Goal: Obtain resource: Download file/media

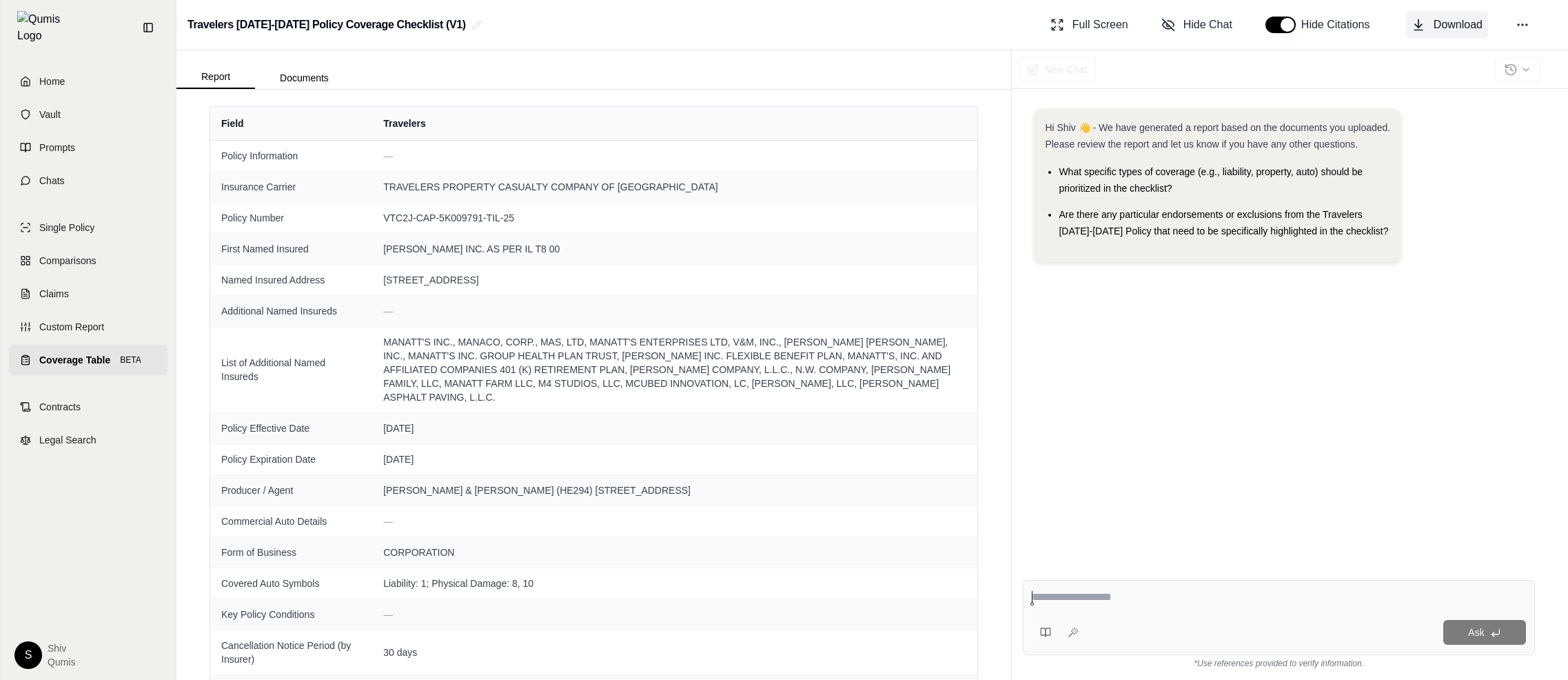
click at [1445, 21] on span "Download" at bounding box center [1458, 25] width 49 height 17
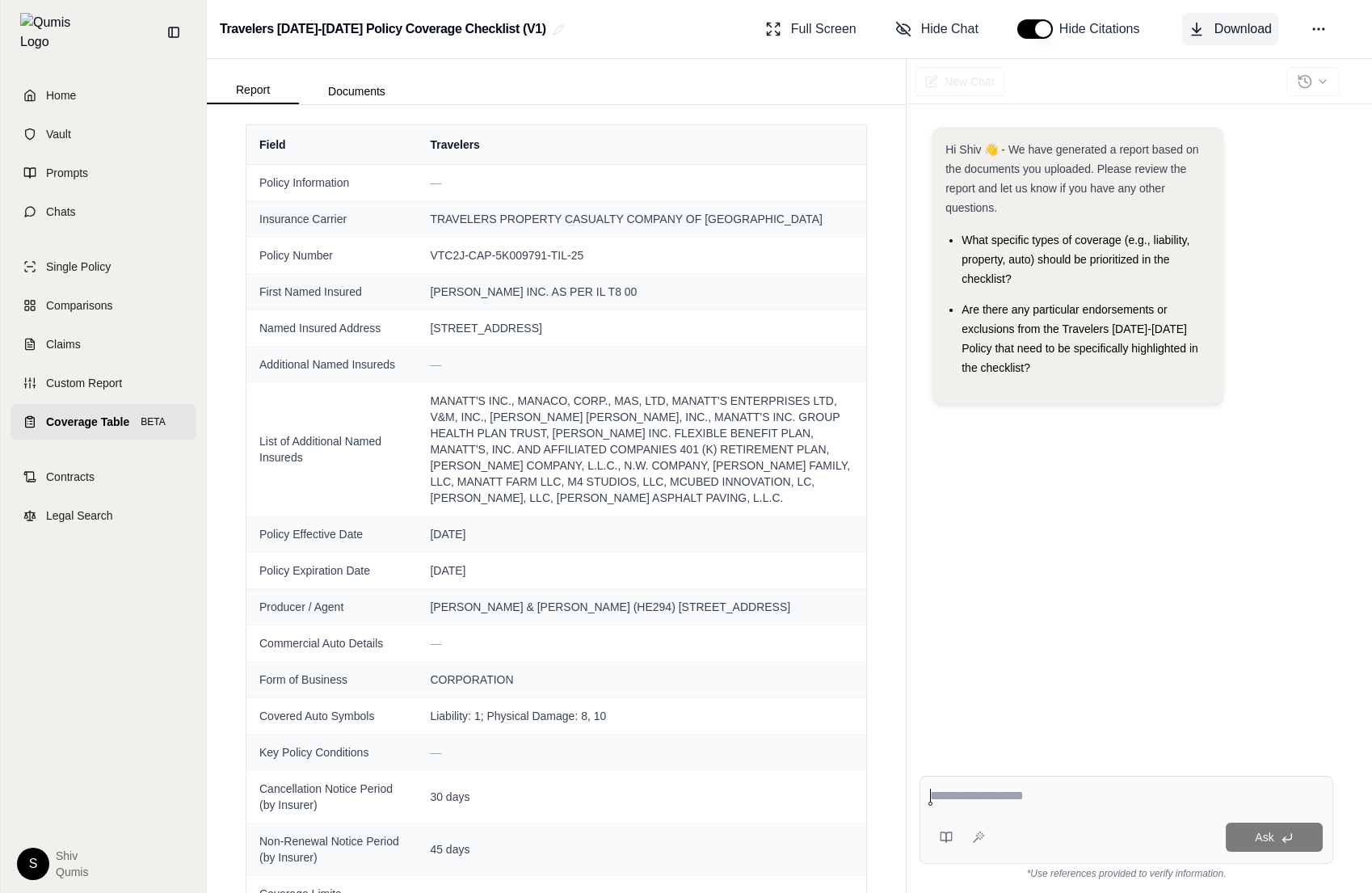
click at [1226, 18] on button "Download" at bounding box center [1230, 29] width 96 height 33
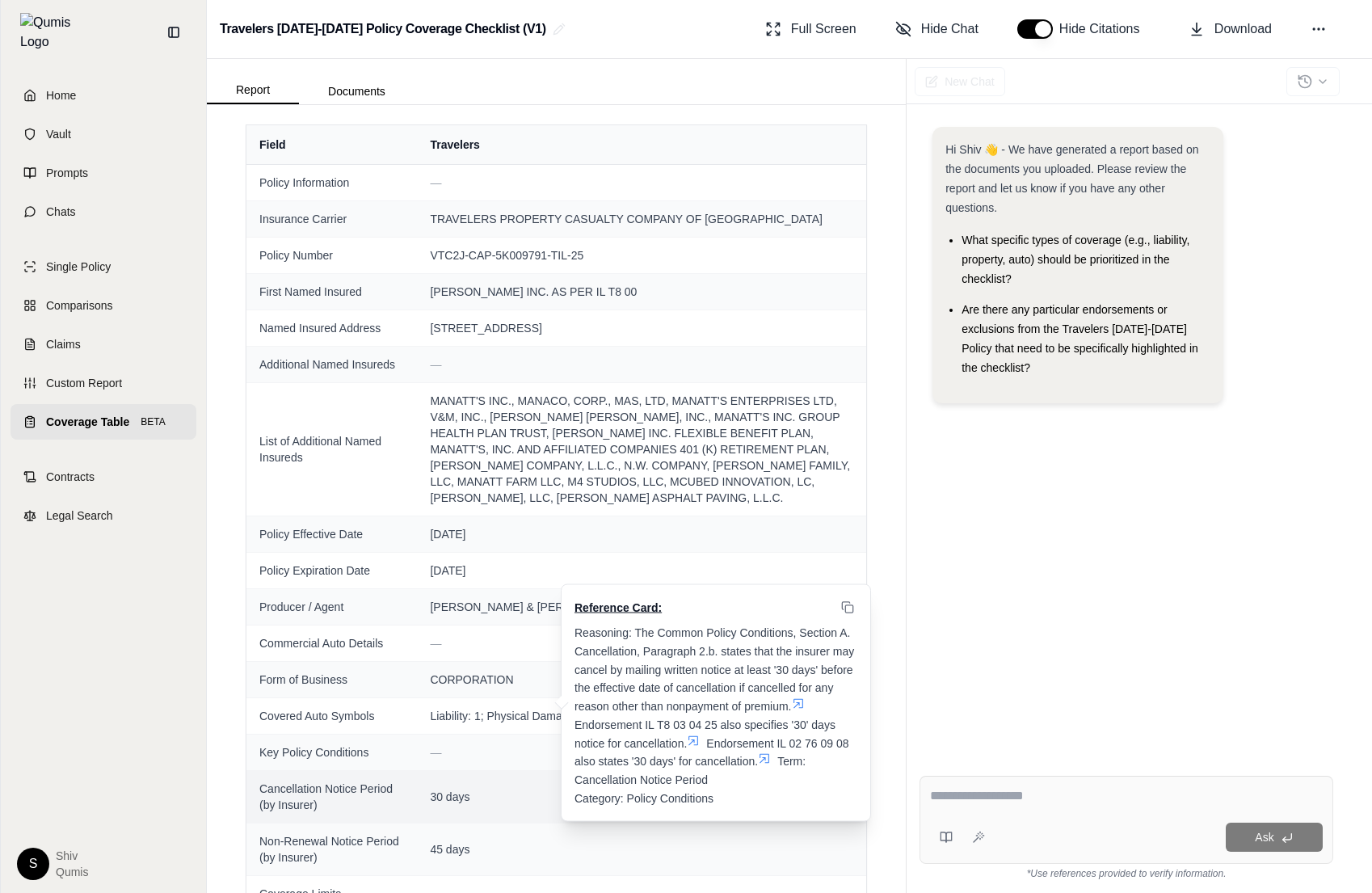
click at [534, 800] on span "30 days" at bounding box center [641, 797] width 423 height 16
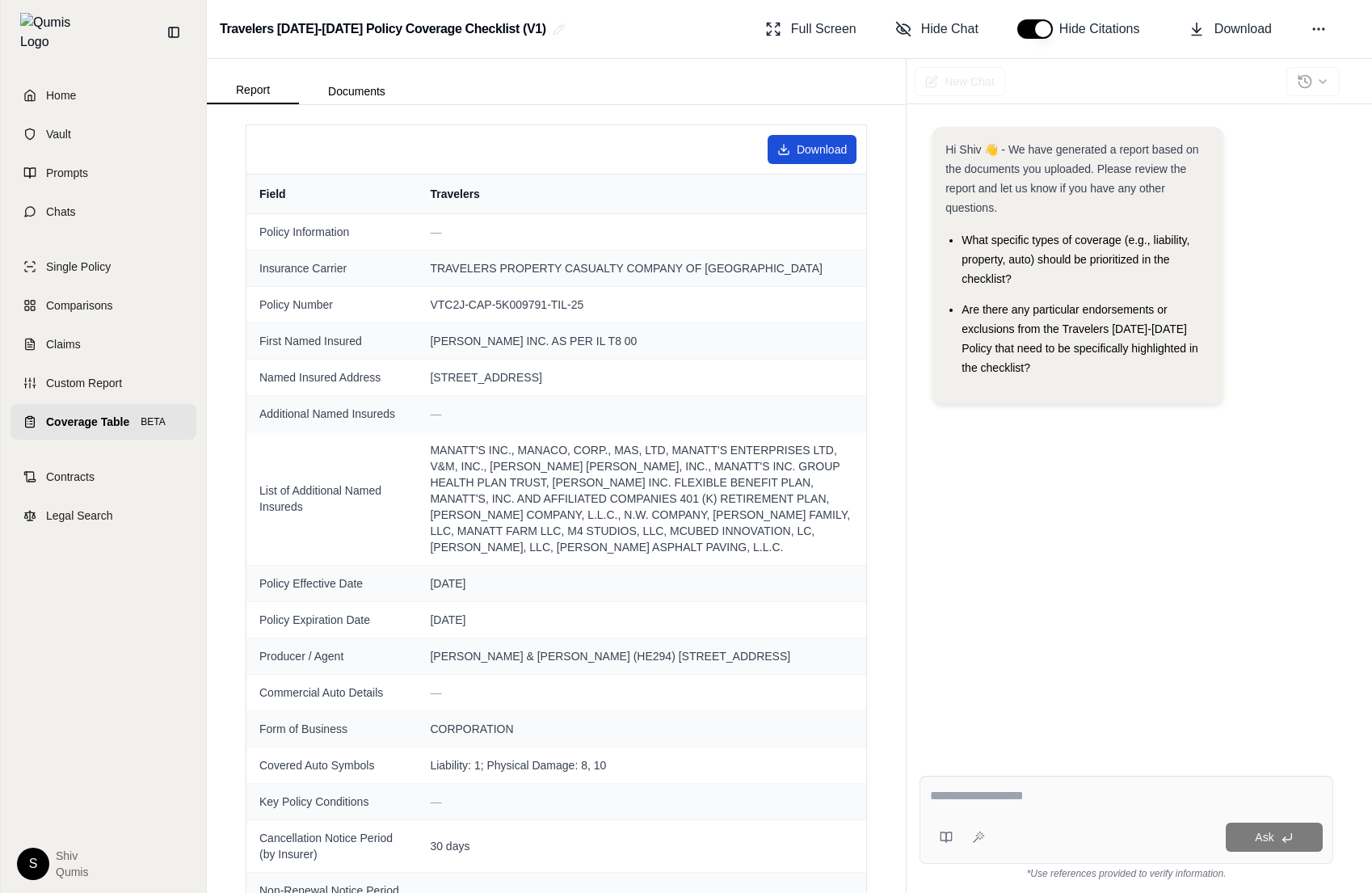
click at [803, 154] on html "Home Vault Prompts Chats Single Policy Comparisons Claims Custom Report Coverag…" at bounding box center [686, 446] width 1372 height 893
click at [773, 366] on html "Home Vault Prompts Chats Single Policy Comparisons Claims Custom Report Coverag…" at bounding box center [686, 446] width 1372 height 893
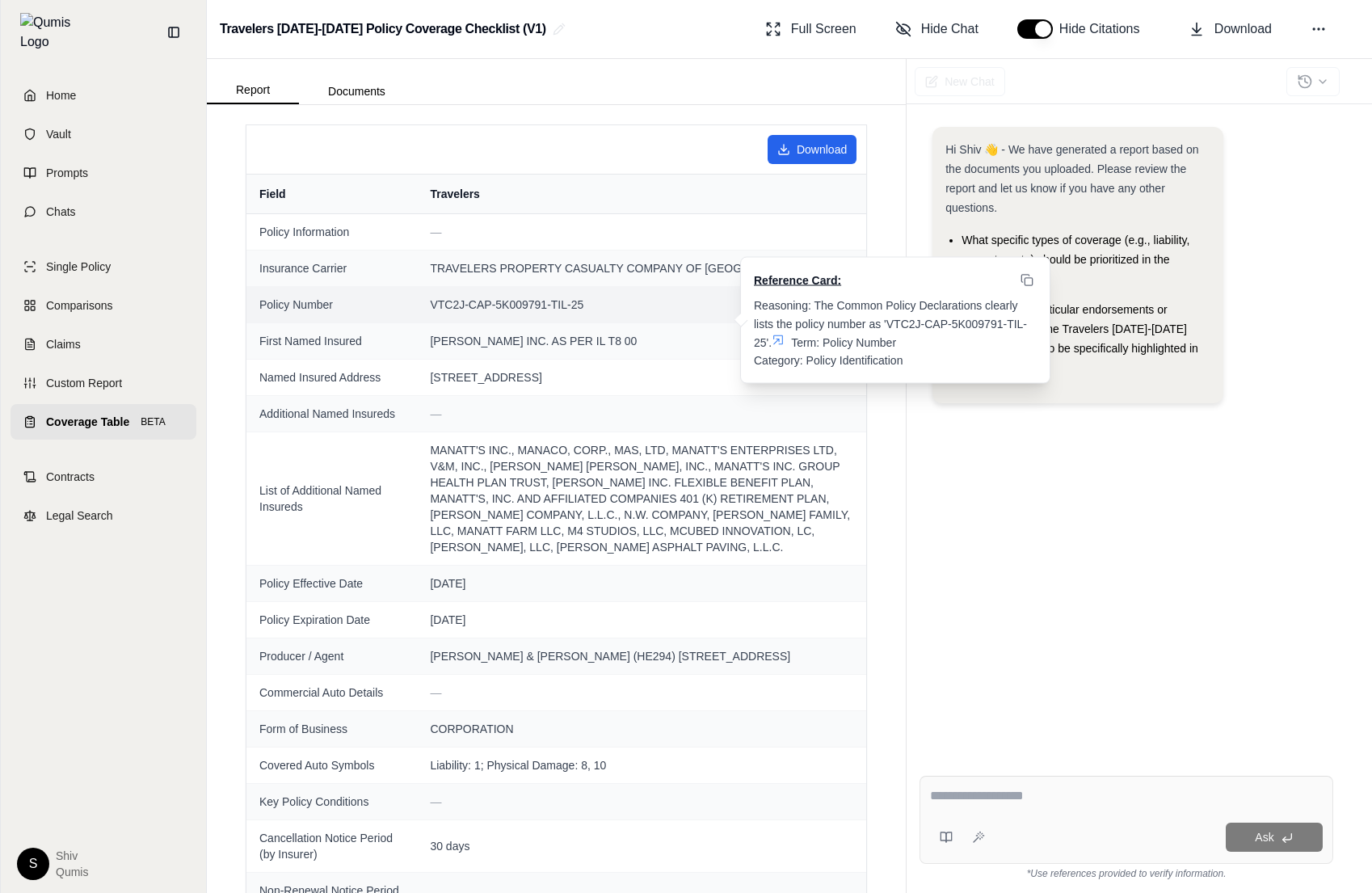
click at [721, 318] on td "VTC2J-CAP-5K009791-TIL-25 Reference Card: Reasoning: The Common Policy Declarat…" at bounding box center [641, 304] width 449 height 37
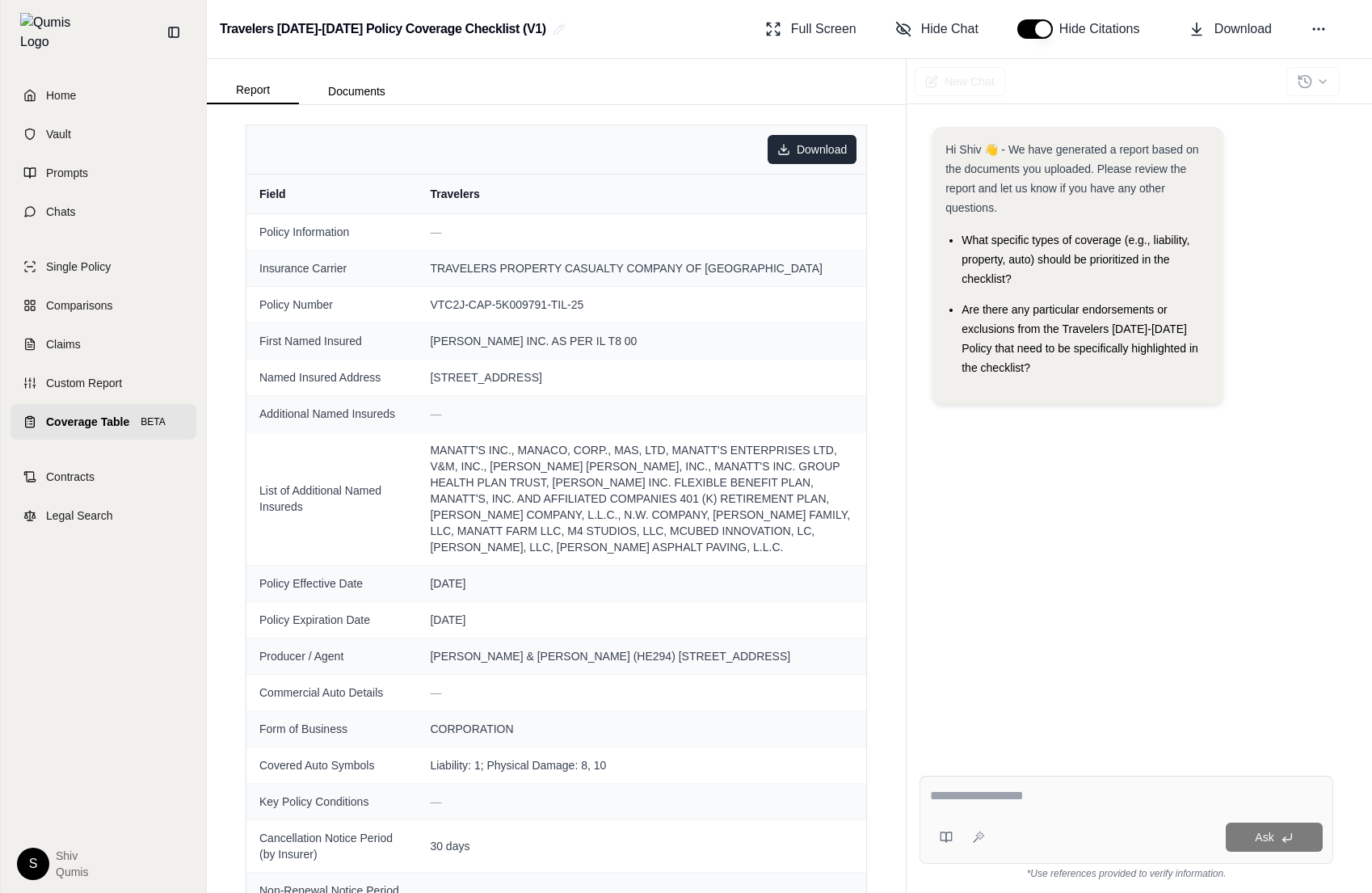
click at [828, 160] on html "Home Vault Prompts Chats Single Policy Comparisons Claims Custom Report Coverag…" at bounding box center [686, 446] width 1372 height 893
click at [815, 205] on div "Download as JSON" at bounding box center [779, 210] width 147 height 26
click at [236, 260] on div "Download Field Travelers Policy Information — Insurance Carrier TRAVELERS PROPE…" at bounding box center [556, 499] width 699 height 788
click at [246, 260] on td "Insurance Carrier" at bounding box center [331, 267] width 171 height 37
click at [92, 414] on span "Coverage Table" at bounding box center [88, 422] width 83 height 16
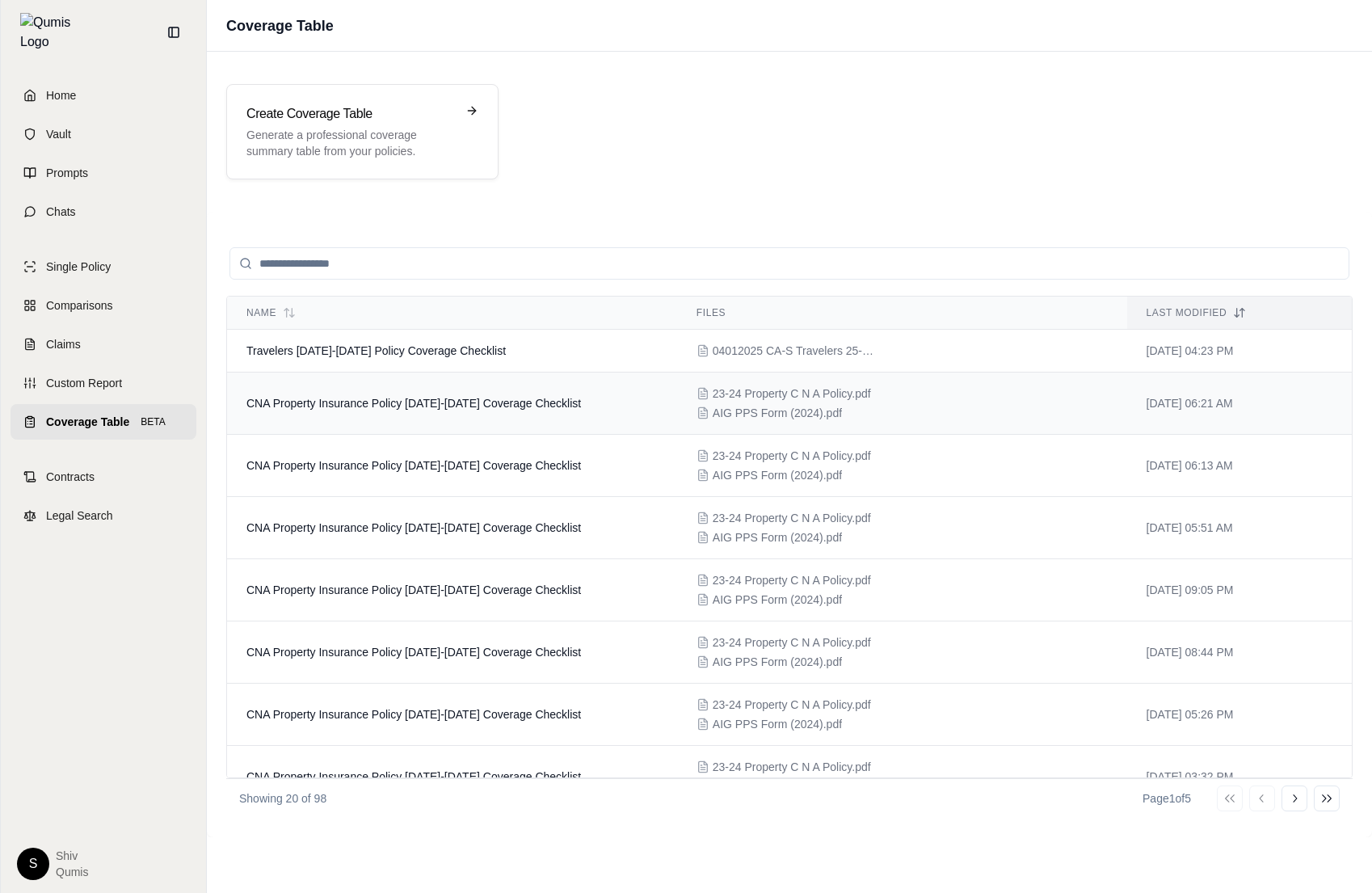
click at [439, 404] on span "CNA Property Insurance Policy [DATE]-[DATE] Coverage Checklist" at bounding box center [413, 403] width 335 height 13
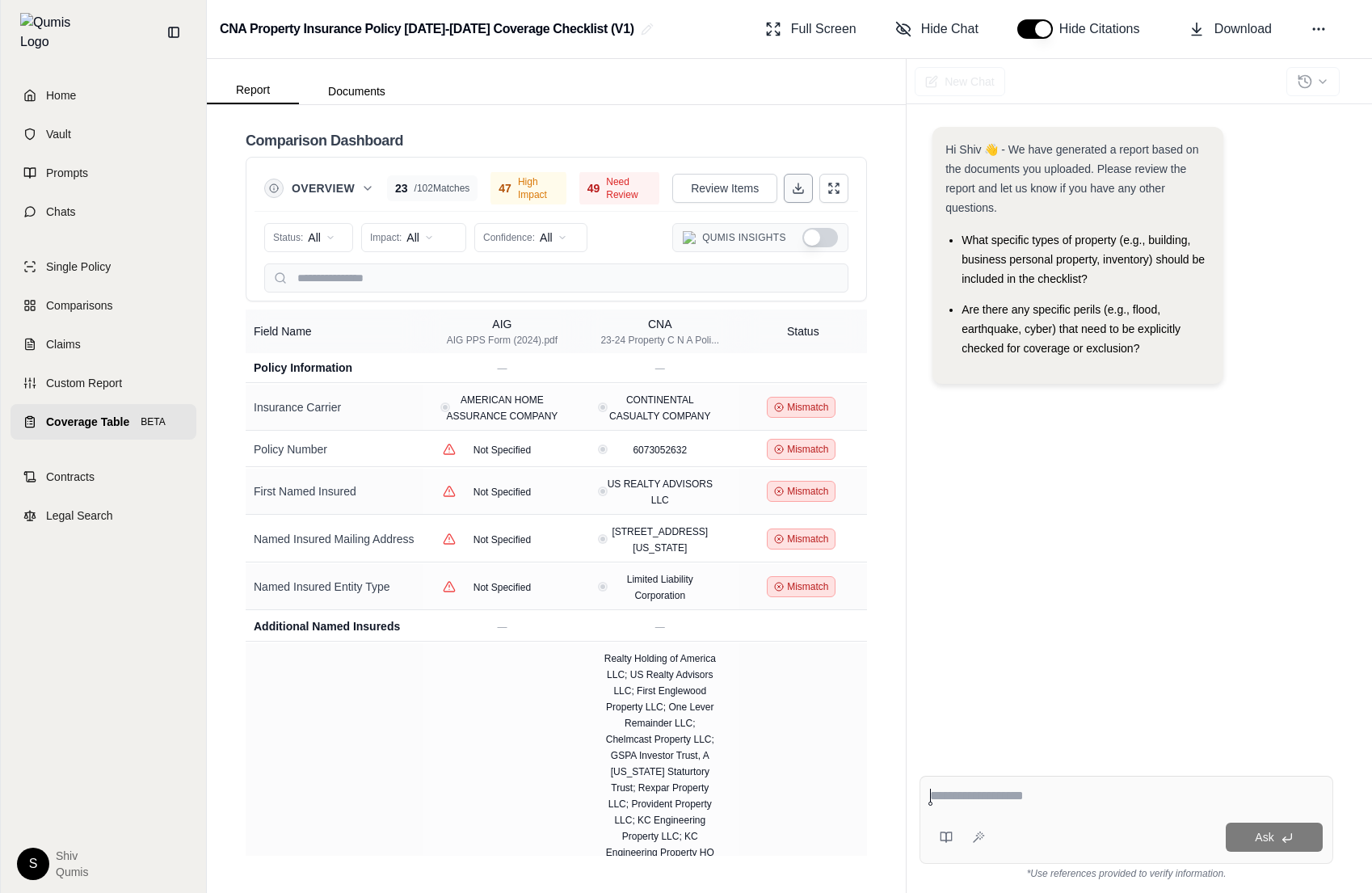
click at [799, 190] on html "Home Vault Prompts Chats Single Policy Comparisons Claims Custom Report Coverag…" at bounding box center [686, 446] width 1372 height 893
click at [772, 806] on html "Home Vault Prompts Chats Single Policy Comparisons Claims Custom Report Coverag…" at bounding box center [686, 446] width 1372 height 893
click at [802, 191] on html "Home Vault Prompts Chats Single Policy Comparisons Claims Custom Report Coverag…" at bounding box center [686, 446] width 1372 height 893
click at [802, 190] on html "Home Vault Prompts Chats Single Policy Comparisons Claims Custom Report Coverag…" at bounding box center [686, 446] width 1372 height 893
click at [807, 172] on div "Overview 23 / 102 Matches 47 High Impact 49 Need Review Review Items" at bounding box center [556, 189] width 584 height 33
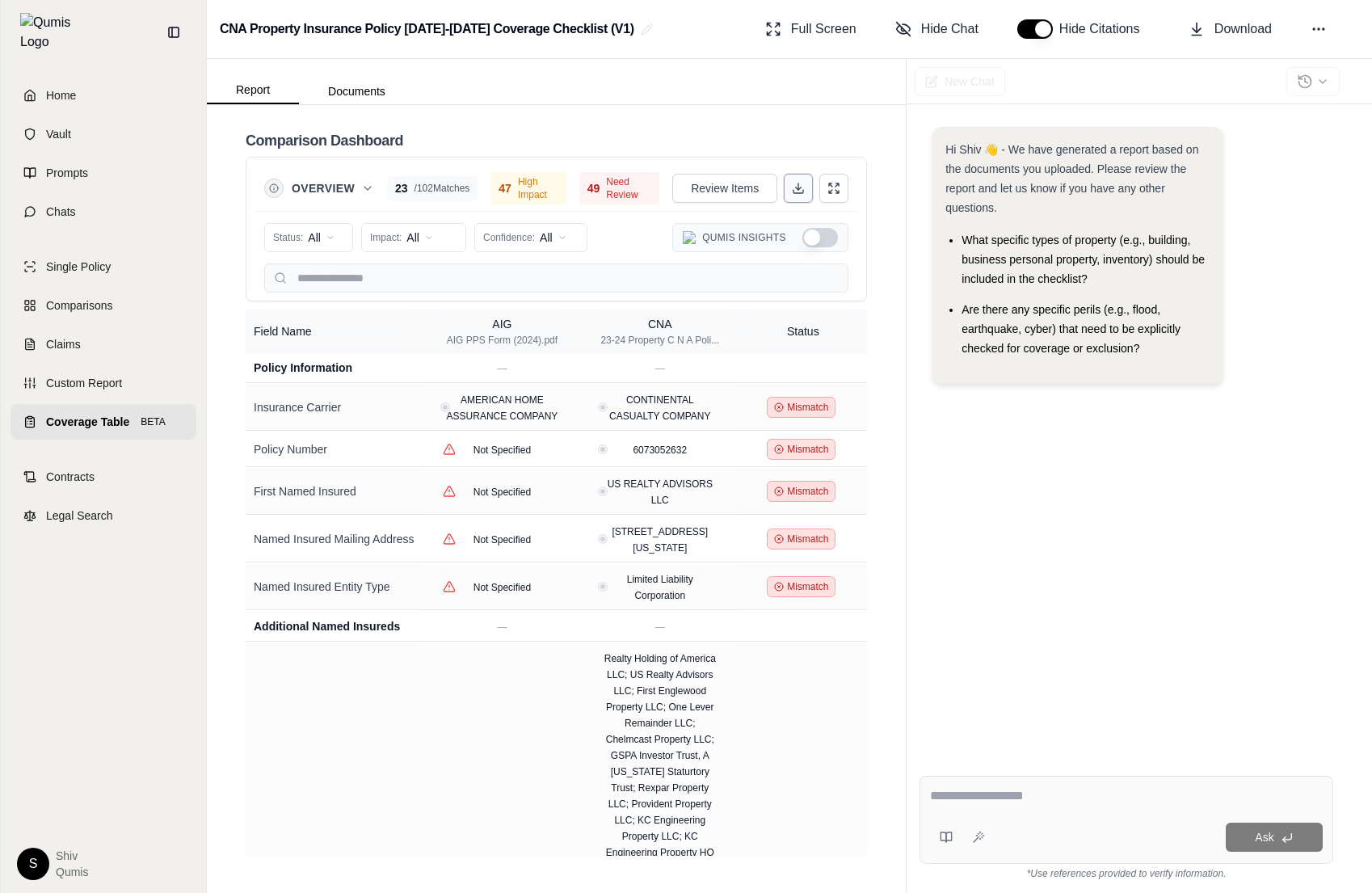
click at [805, 183] on button at bounding box center [799, 189] width 29 height 29
click at [746, 113] on div "Comparison Dashboard Overview 23 / 102 Matches 47 High Impact 49 Need Review Re…" at bounding box center [556, 499] width 699 height 788
click at [105, 414] on span "Coverage Table" at bounding box center [88, 422] width 83 height 16
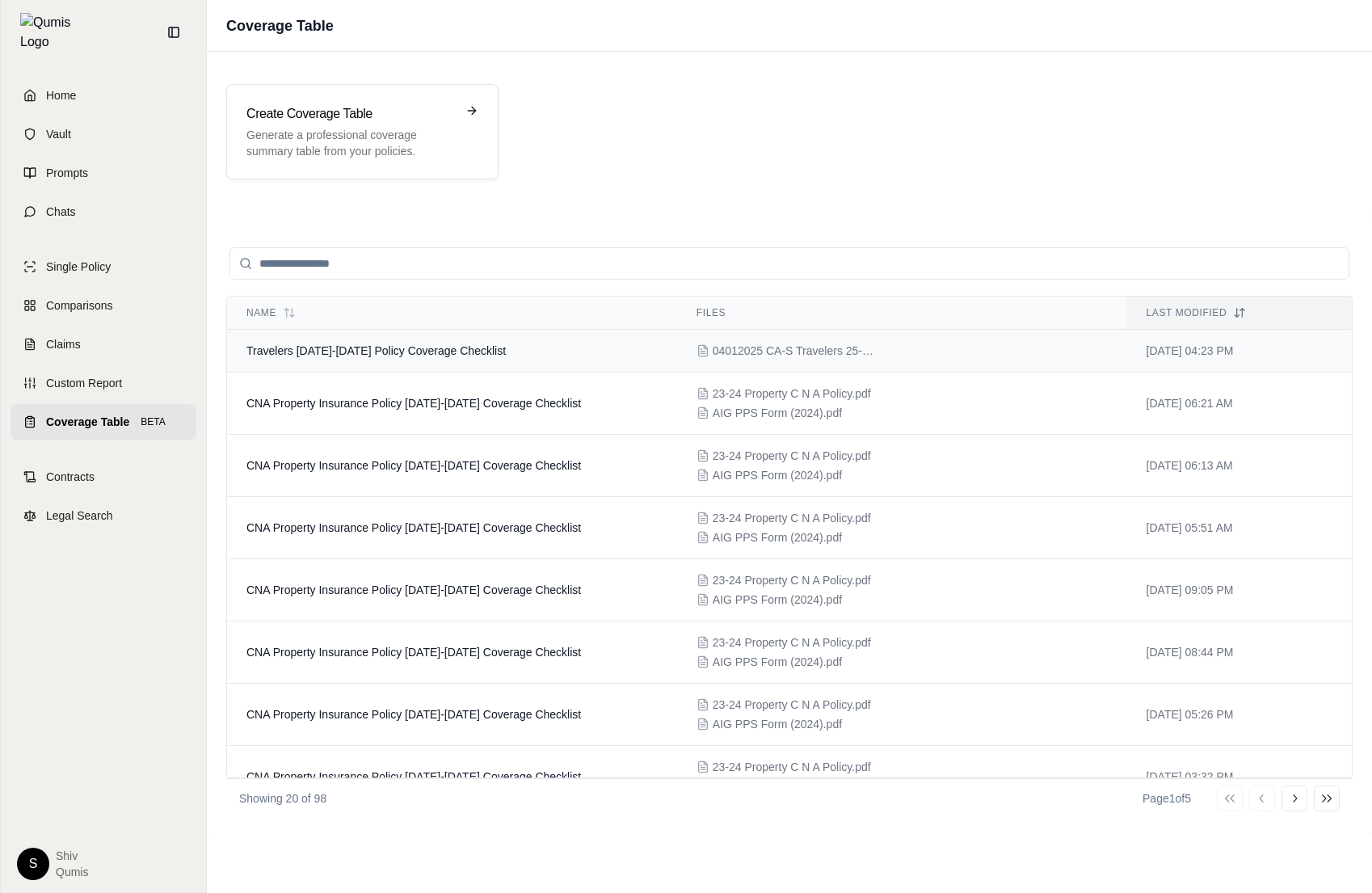
click at [431, 353] on span "Travelers [DATE]-[DATE] Policy Coverage Checklist" at bounding box center [375, 351] width 259 height 13
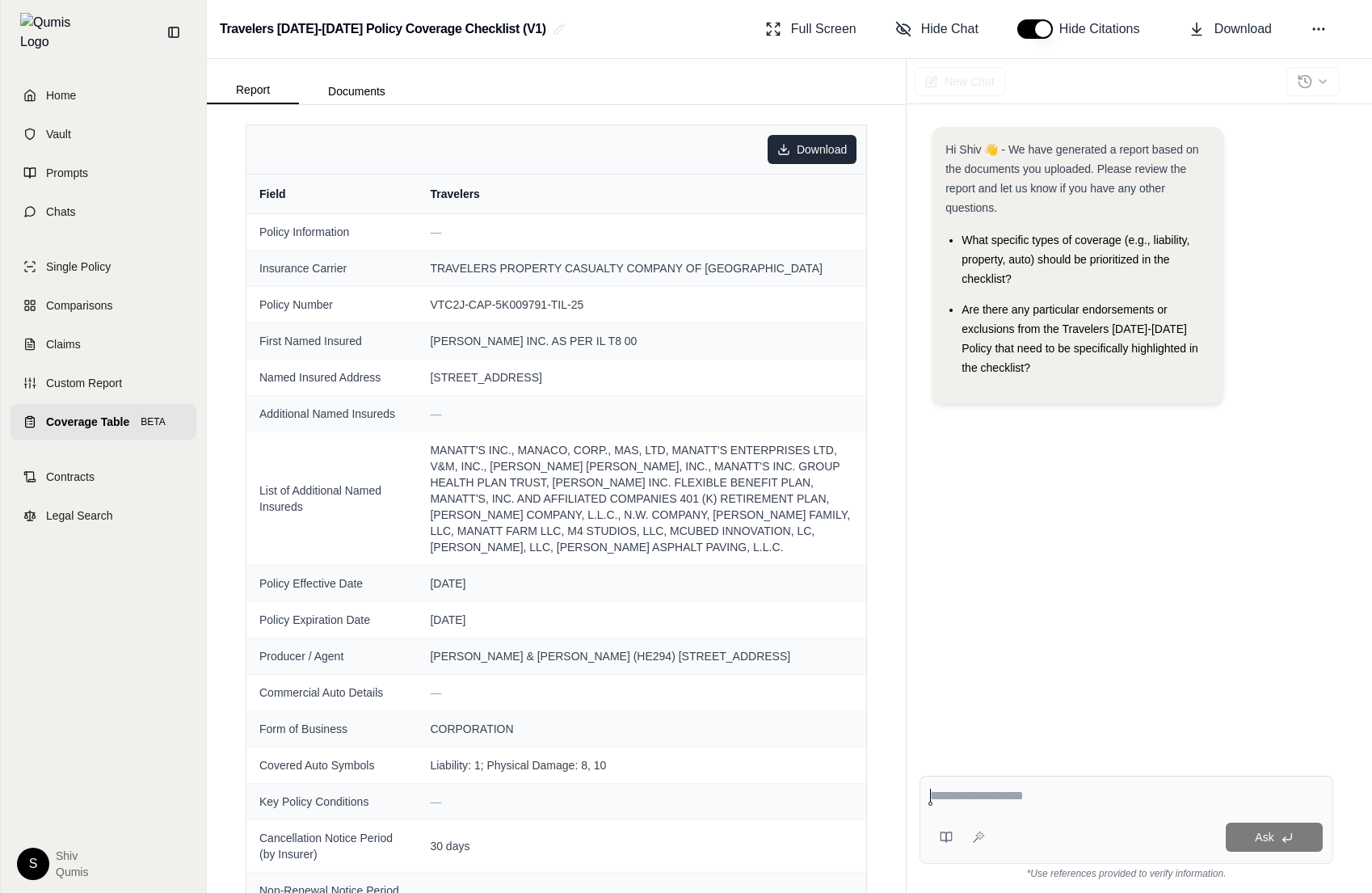
click at [813, 154] on html "Home Vault Prompts Chats Single Policy Comparisons Claims Custom Report Coverag…" at bounding box center [686, 446] width 1372 height 893
click at [642, 522] on html "Home Vault Prompts Chats Single Policy Comparisons Claims Custom Report Coverag…" at bounding box center [686, 446] width 1372 height 893
click at [802, 133] on div "Download" at bounding box center [556, 150] width 620 height 50
click at [796, 151] on html "Home Vault Prompts Chats Single Policy Comparisons Claims Custom Report Coverag…" at bounding box center [686, 446] width 1372 height 893
click at [873, 280] on html "Home Vault Prompts Chats Single Policy Comparisons Claims Custom Report Coverag…" at bounding box center [686, 446] width 1372 height 893
